Goal: Task Accomplishment & Management: Manage account settings

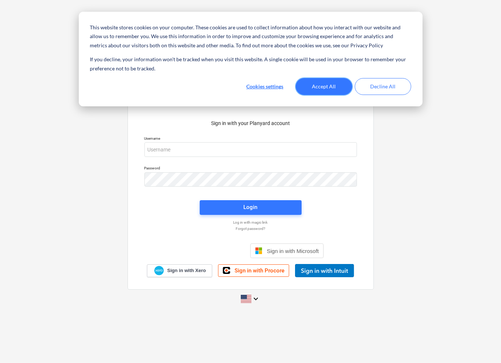
click at [339, 86] on button "Accept All" at bounding box center [324, 86] width 56 height 17
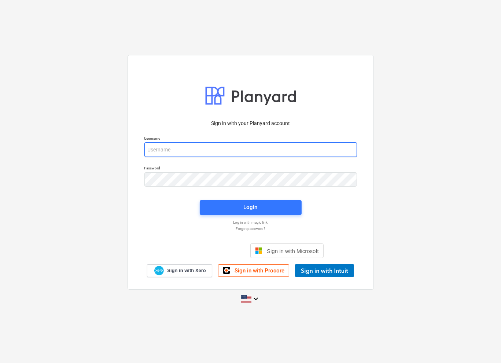
click at [174, 148] on input "email" at bounding box center [250, 149] width 213 height 15
type input "[EMAIL_ADDRESS][DOMAIN_NAME]"
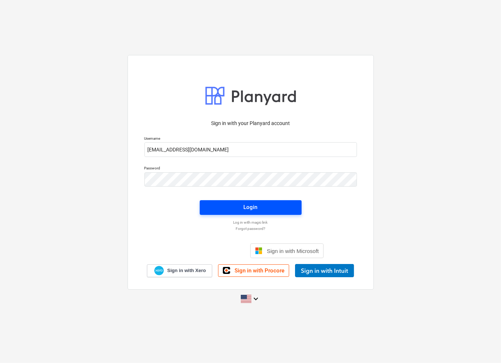
click at [257, 211] on div "Login" at bounding box center [251, 207] width 14 height 10
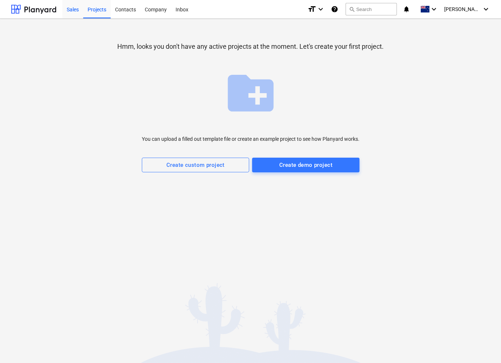
click at [77, 11] on div "Sales" at bounding box center [72, 9] width 21 height 19
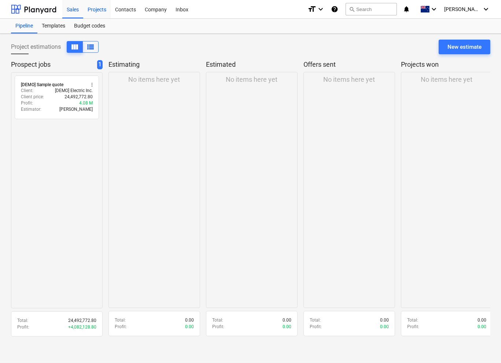
click at [93, 10] on div "Projects" at bounding box center [96, 9] width 27 height 19
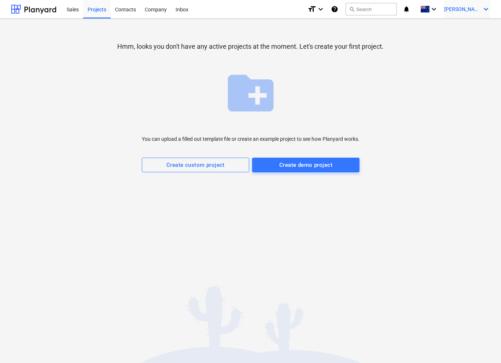
click at [486, 12] on icon "keyboard_arrow_down" at bounding box center [486, 9] width 9 height 9
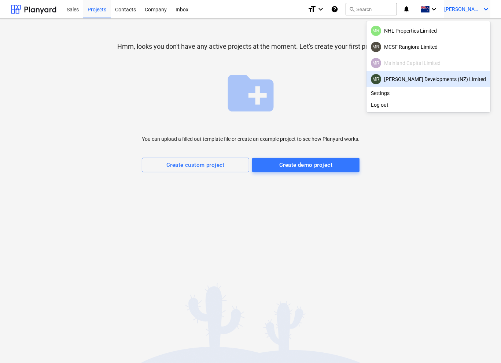
click at [436, 80] on div "[PERSON_NAME] Developments (NZ) Limited" at bounding box center [428, 79] width 115 height 10
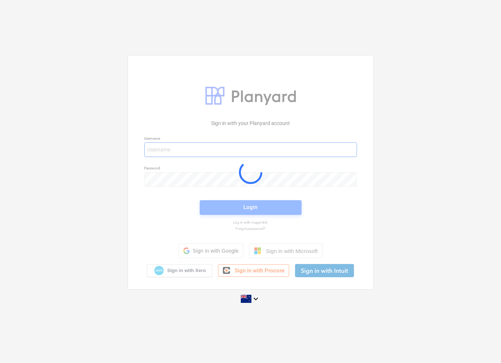
type input "[EMAIL_ADDRESS][DOMAIN_NAME]"
